Goal: Entertainment & Leisure: Consume media (video, audio)

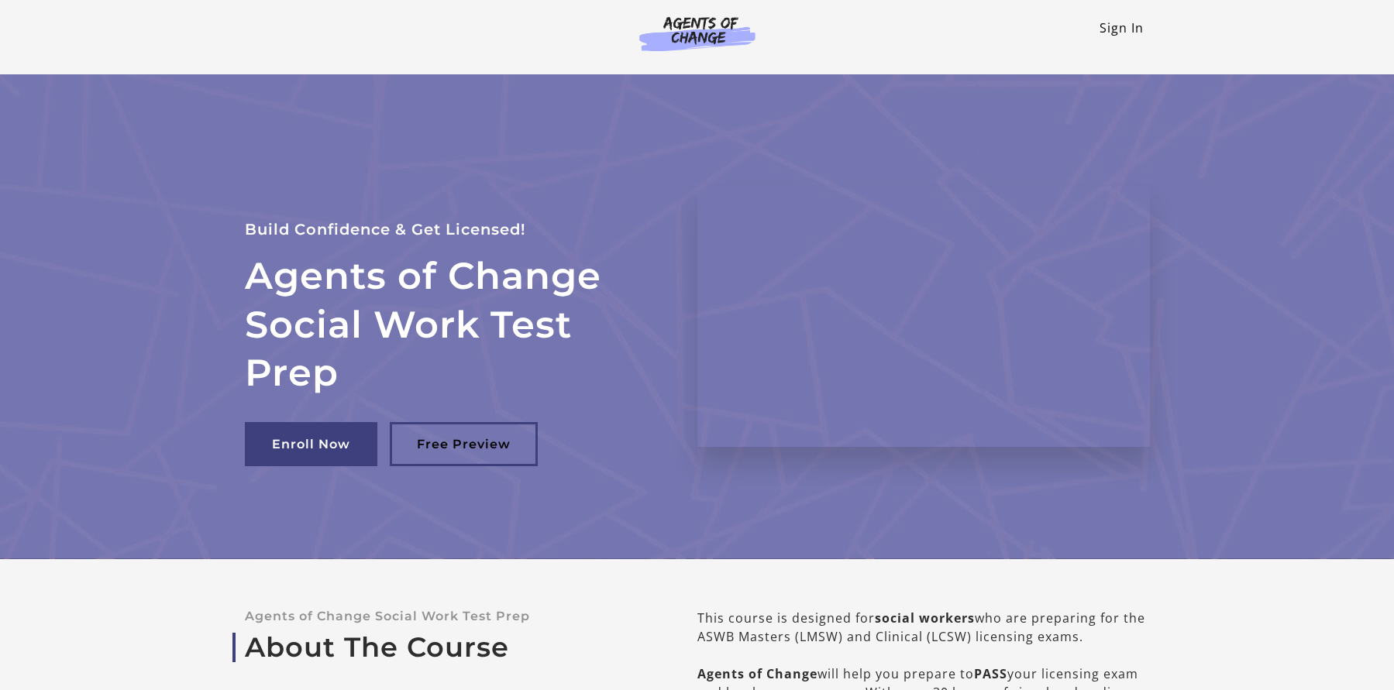
click at [1118, 33] on link "Sign In" at bounding box center [1121, 27] width 44 height 17
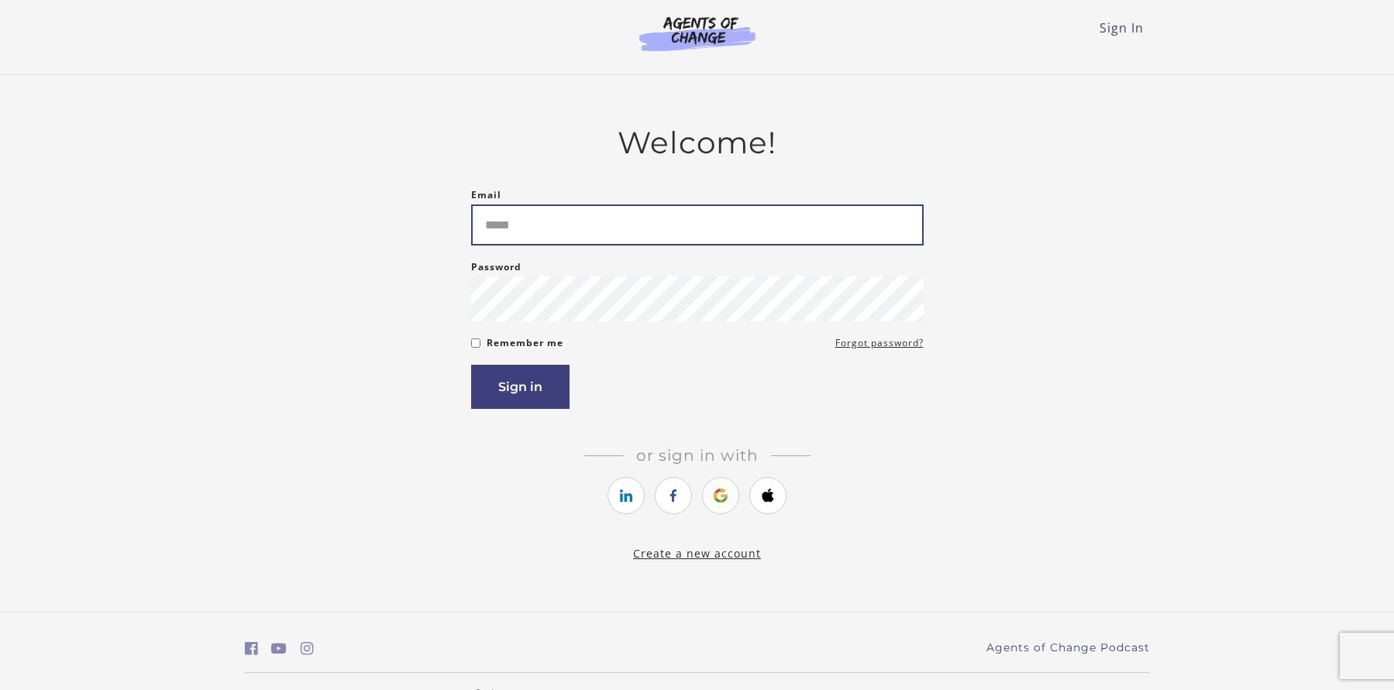
type input "**********"
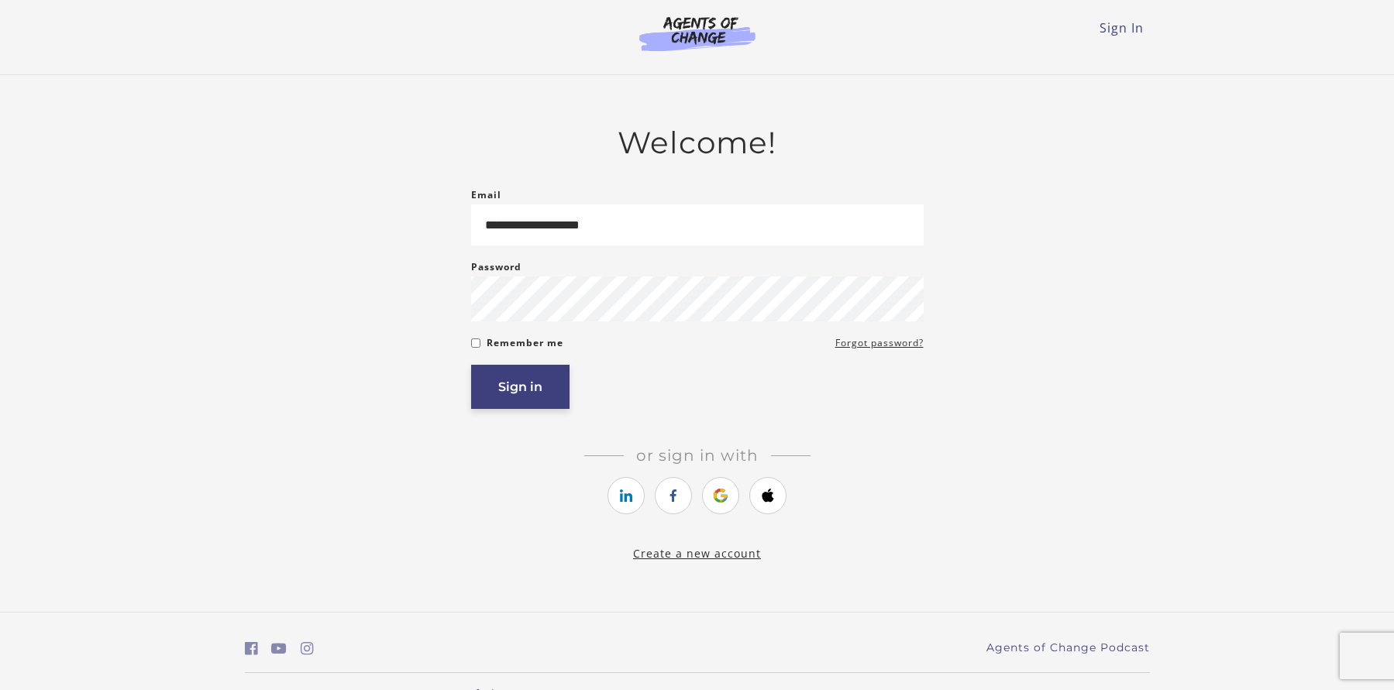
click at [525, 390] on button "Sign in" at bounding box center [520, 387] width 98 height 44
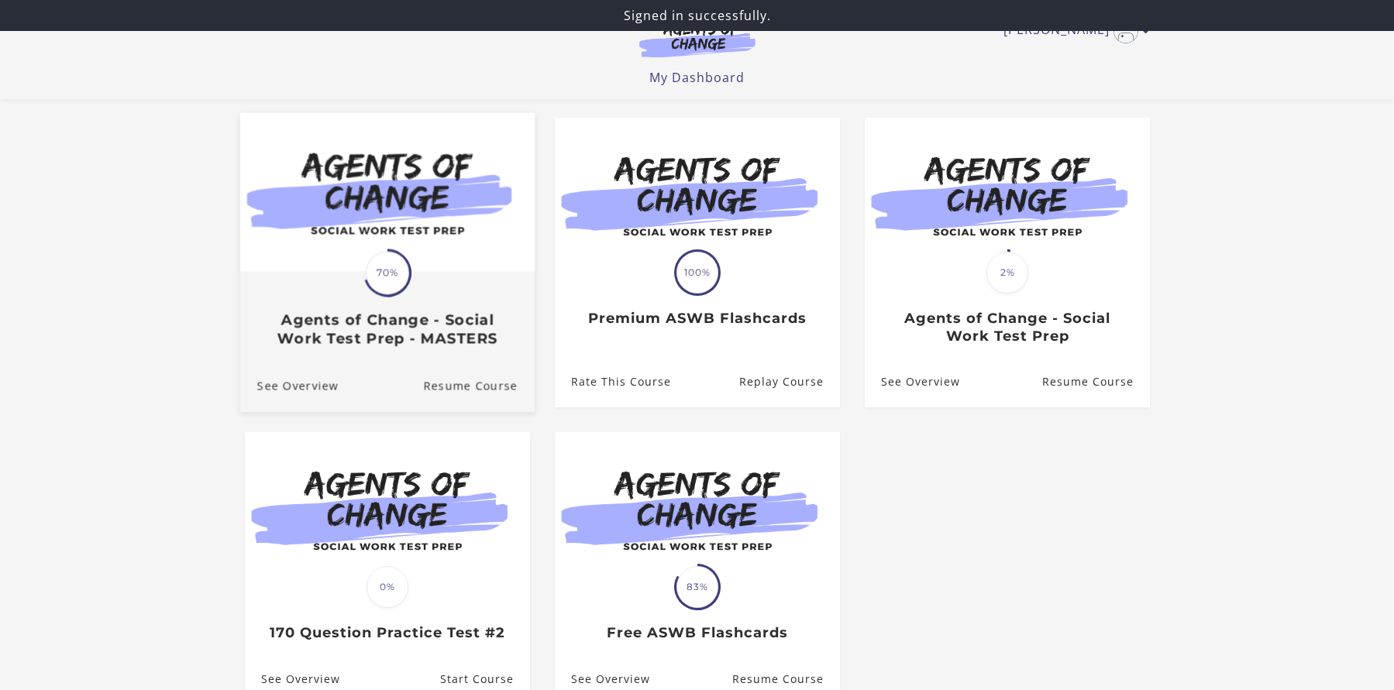
scroll to position [122, 0]
click at [381, 244] on img at bounding box center [386, 191] width 294 height 159
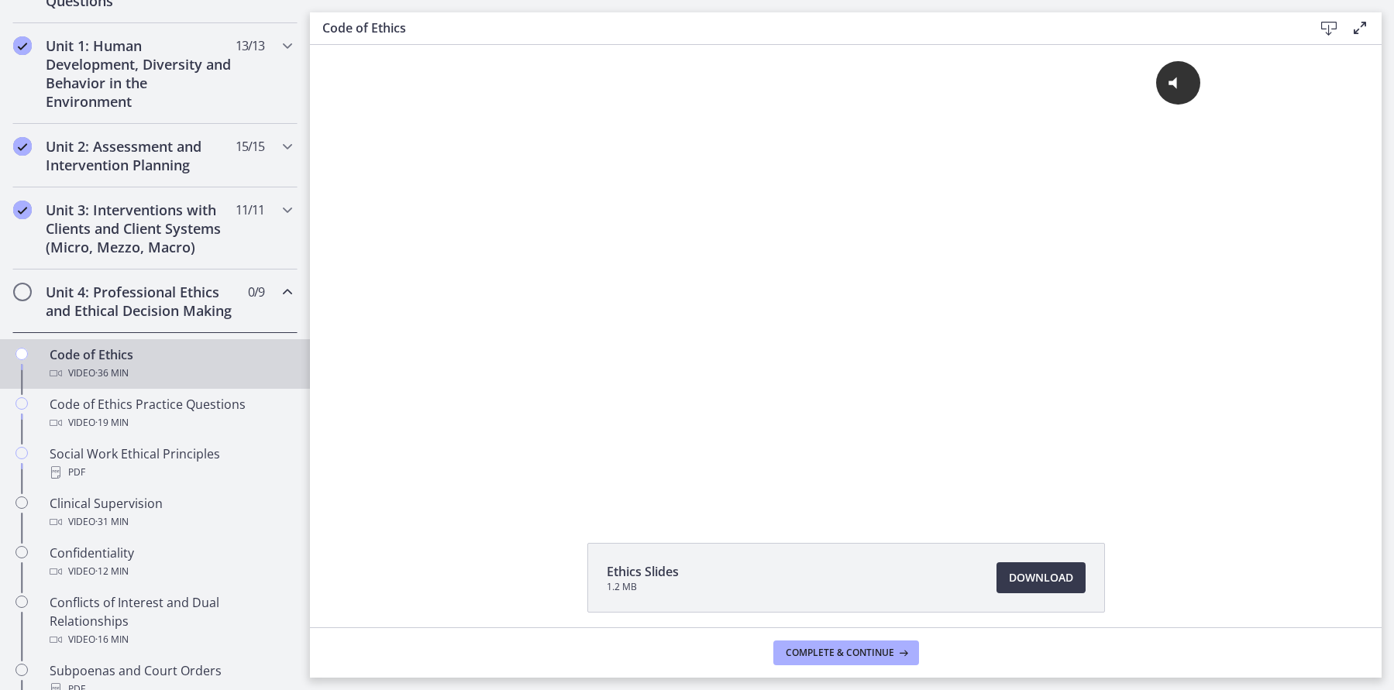
scroll to position [419, 0]
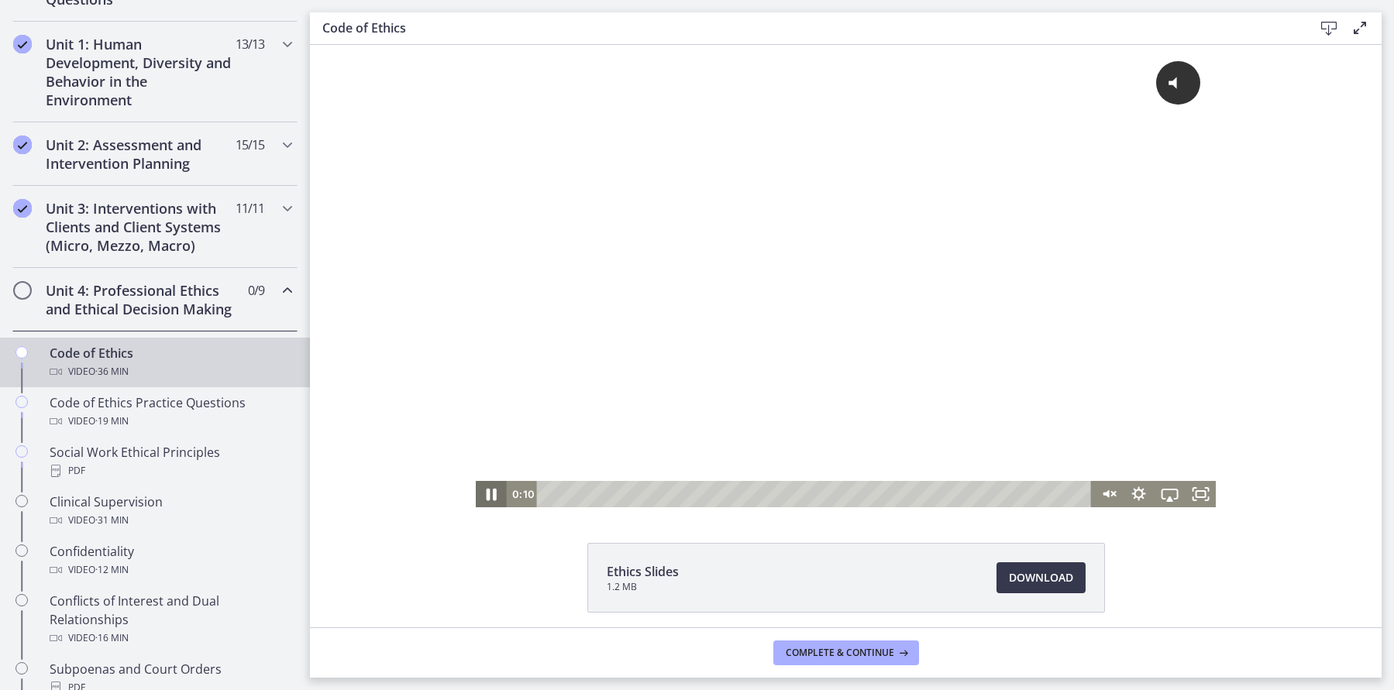
click at [484, 490] on icon "Pause" at bounding box center [491, 495] width 37 height 32
click at [1113, 492] on icon "Unmute" at bounding box center [1107, 494] width 31 height 26
click at [498, 495] on icon "Play Video" at bounding box center [492, 495] width 37 height 32
click at [498, 495] on icon "Pause" at bounding box center [491, 495] width 37 height 32
click at [498, 495] on icon "Play Video" at bounding box center [491, 494] width 31 height 26
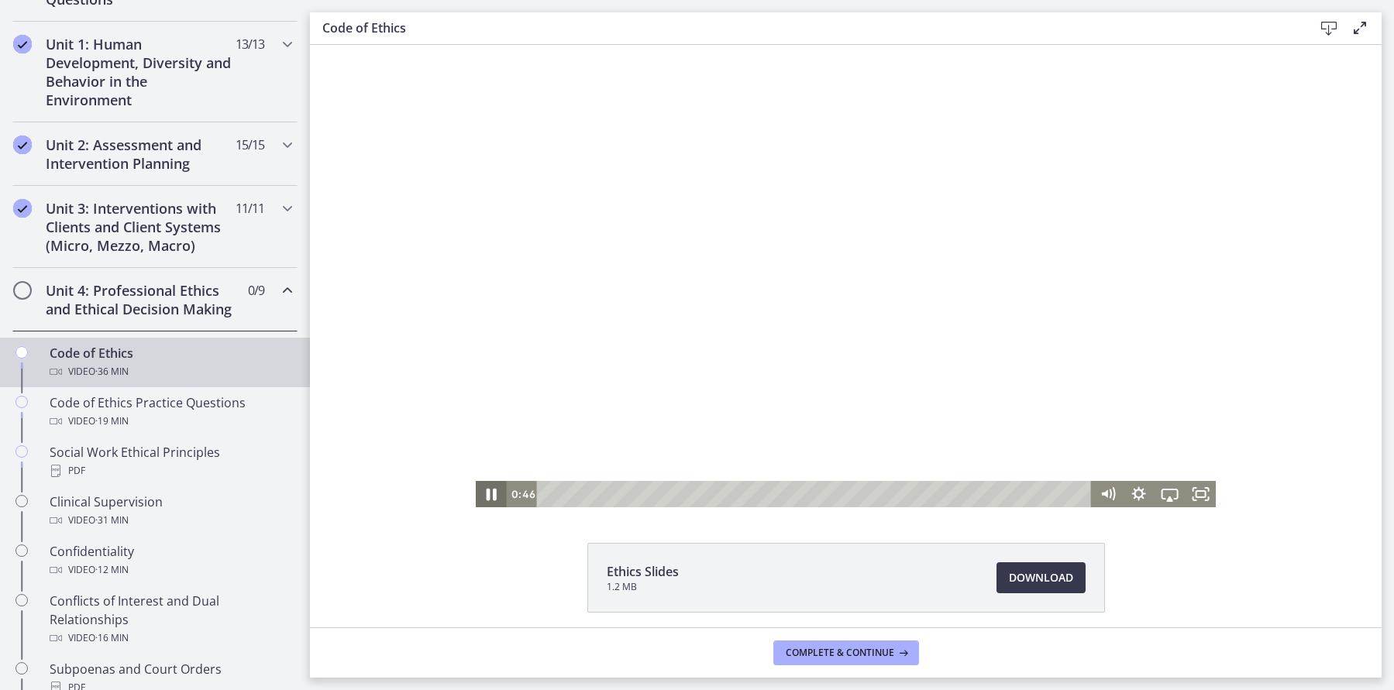
click at [498, 495] on icon "Pause" at bounding box center [491, 495] width 37 height 32
click at [498, 495] on icon "Play Video" at bounding box center [491, 494] width 31 height 26
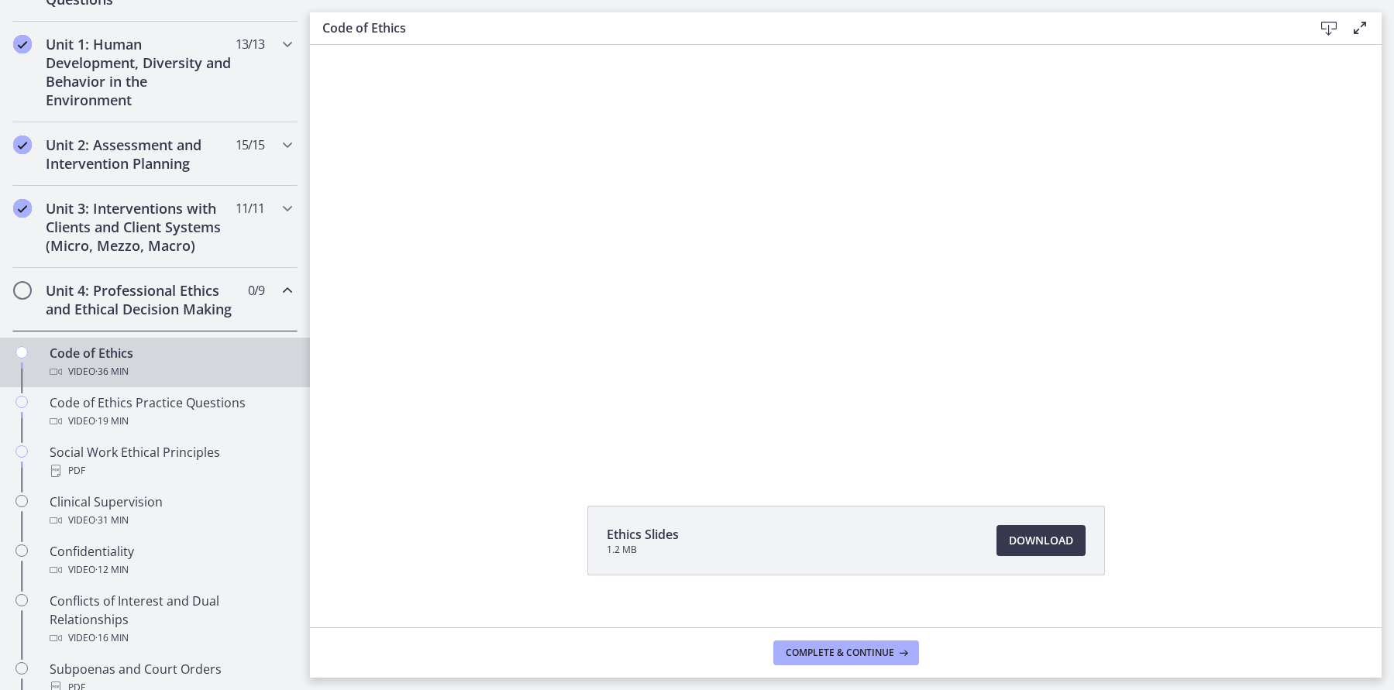
scroll to position [53, 0]
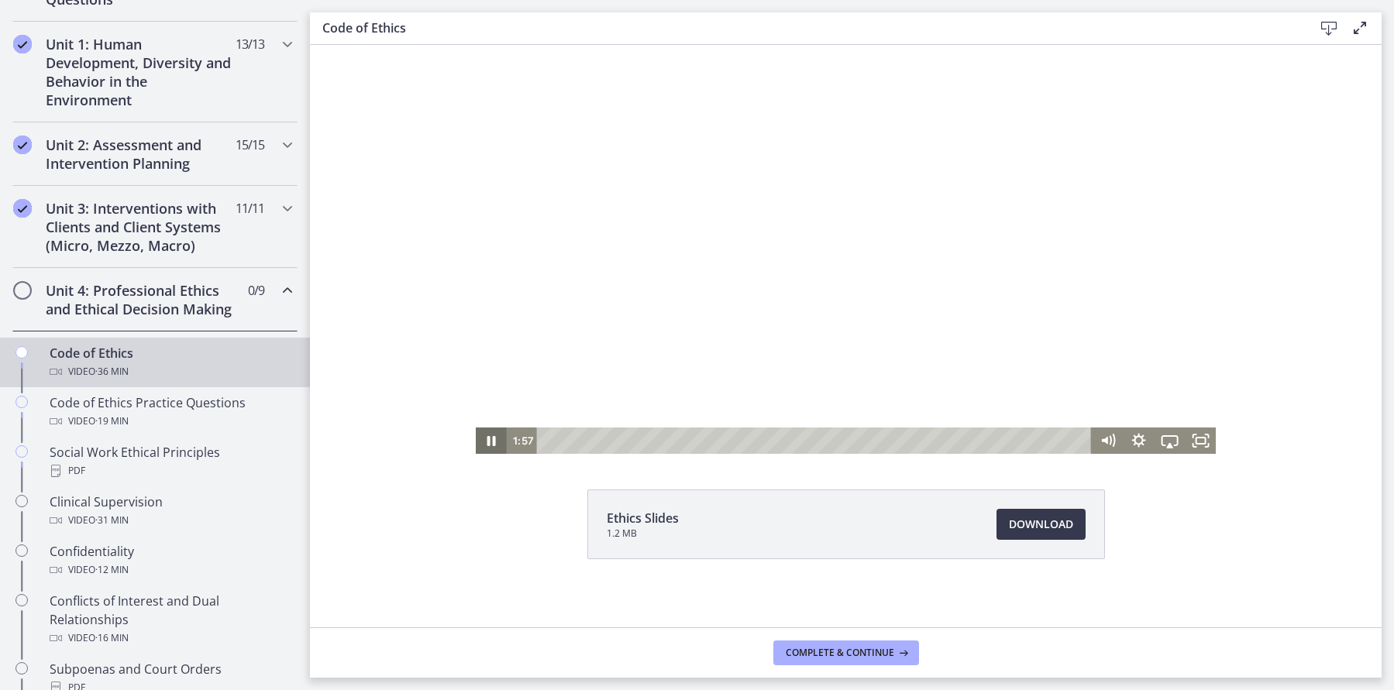
click at [492, 436] on icon "Pause" at bounding box center [491, 441] width 31 height 26
click at [492, 436] on icon "Play Video" at bounding box center [491, 441] width 31 height 26
click at [492, 436] on icon "Pause" at bounding box center [491, 441] width 31 height 26
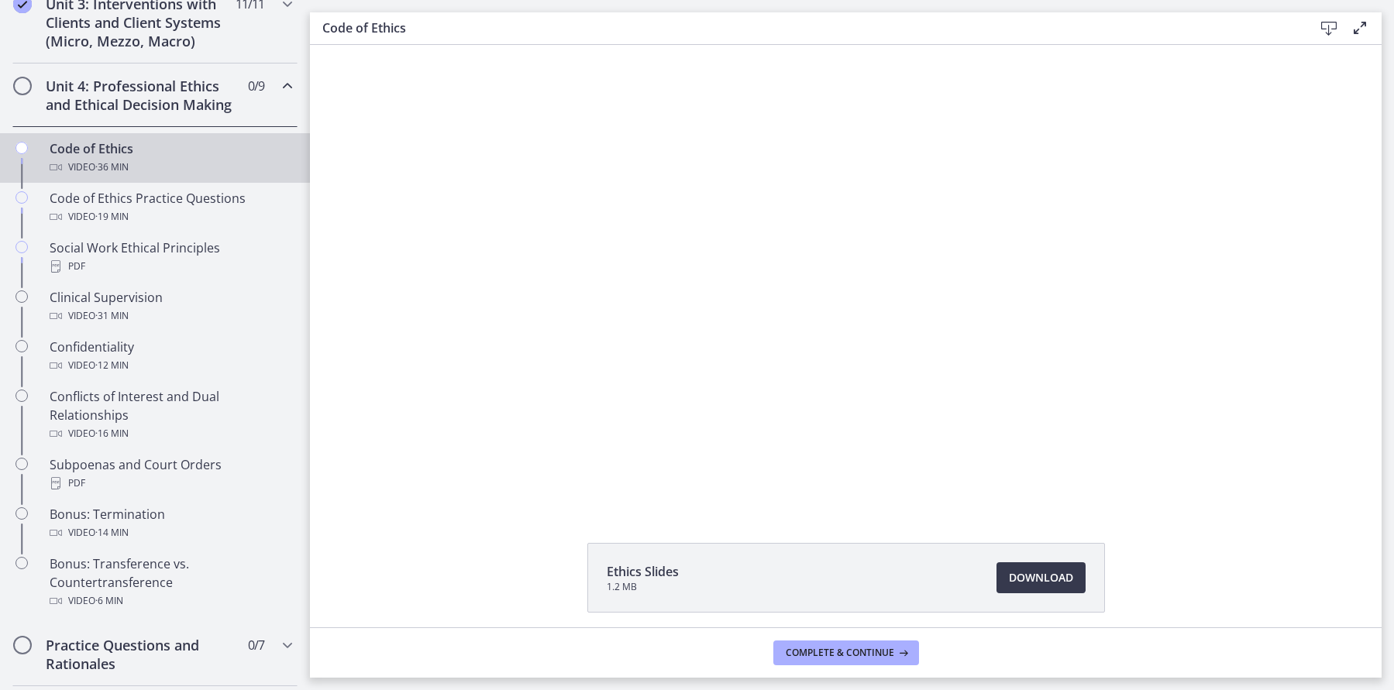
scroll to position [619, 0]
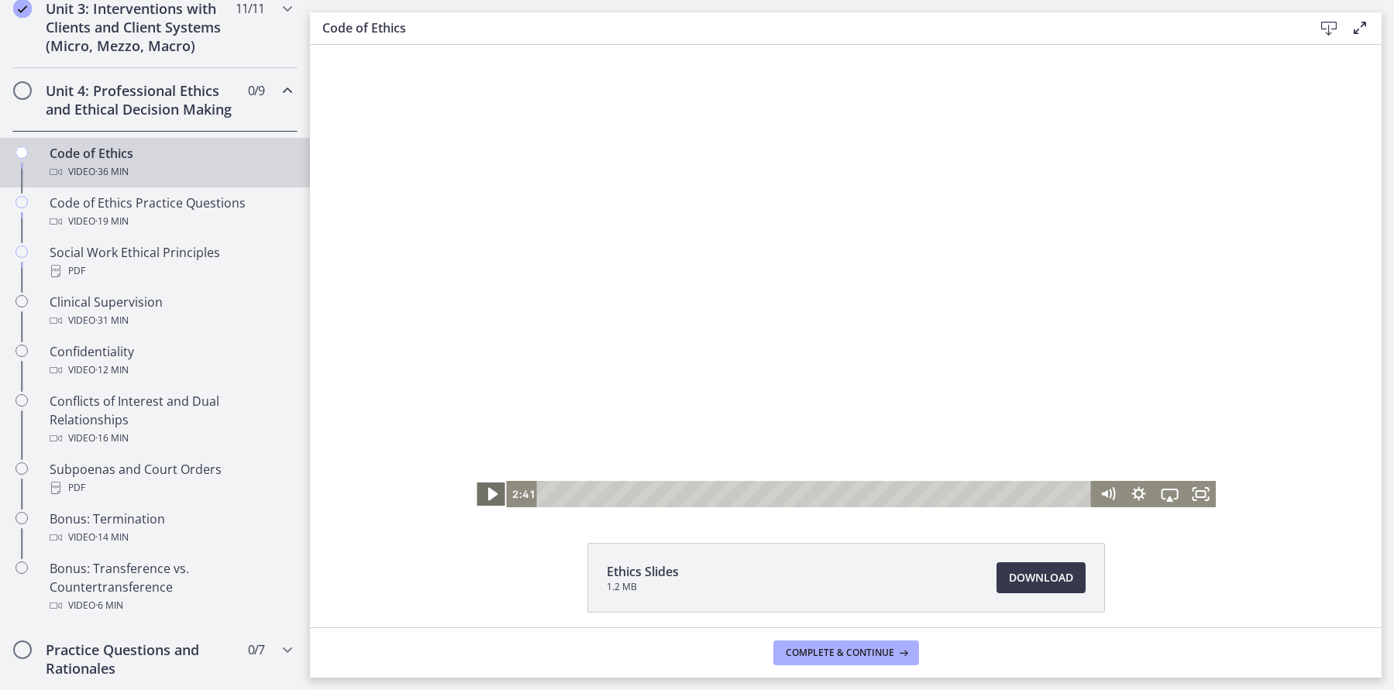
click at [485, 488] on icon "Play Video" at bounding box center [492, 495] width 37 height 32
click at [485, 488] on icon "Pause" at bounding box center [491, 494] width 31 height 26
